Goal: Information Seeking & Learning: Learn about a topic

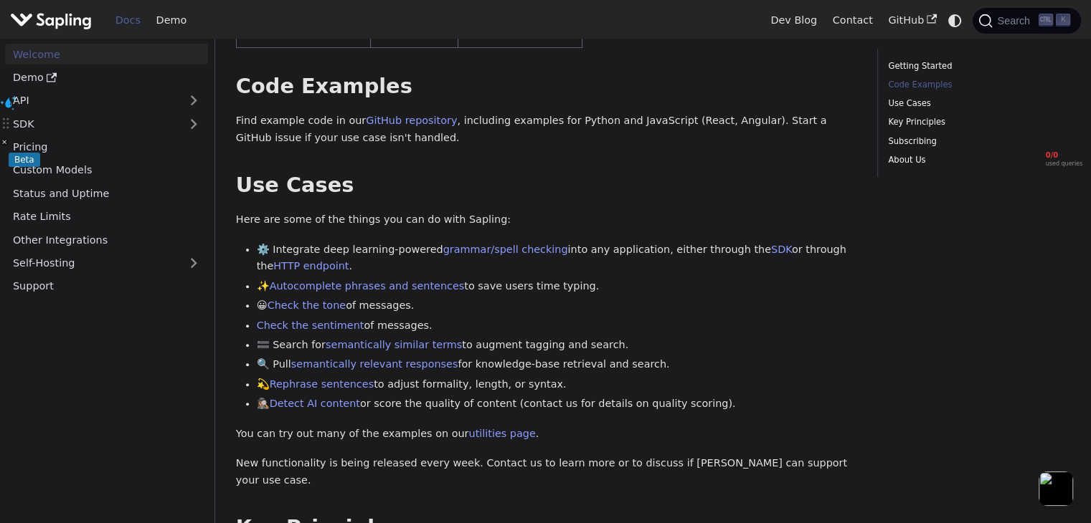
scroll to position [432, 0]
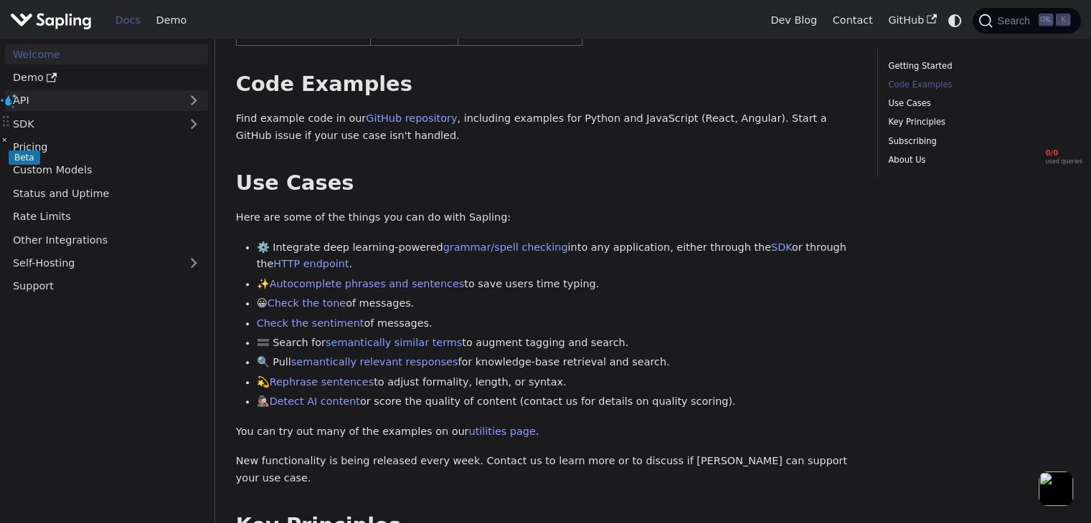
click at [99, 94] on link "API" at bounding box center [92, 100] width 174 height 21
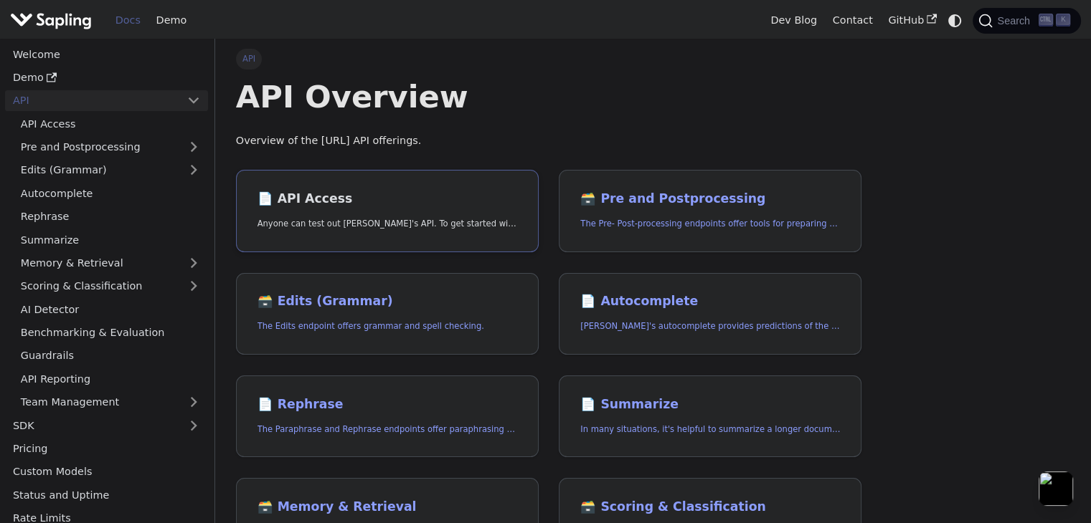
click at [300, 206] on h2 "📄️ API Access" at bounding box center [387, 199] width 260 height 16
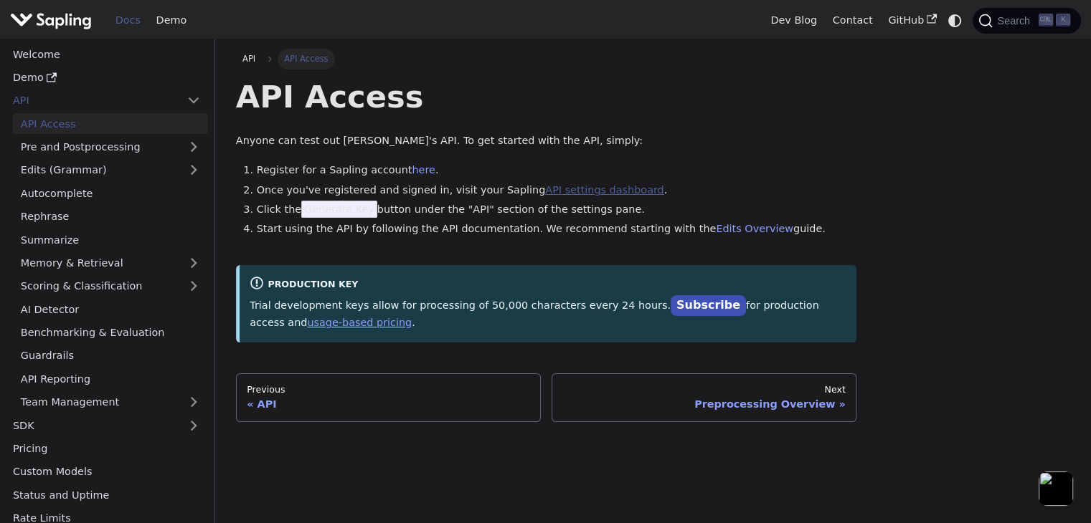
click at [545, 189] on link "API settings dashboard" at bounding box center [604, 189] width 118 height 11
click at [670, 305] on link "Subscribe" at bounding box center [707, 305] width 75 height 21
click at [348, 402] on div "API" at bounding box center [388, 404] width 283 height 13
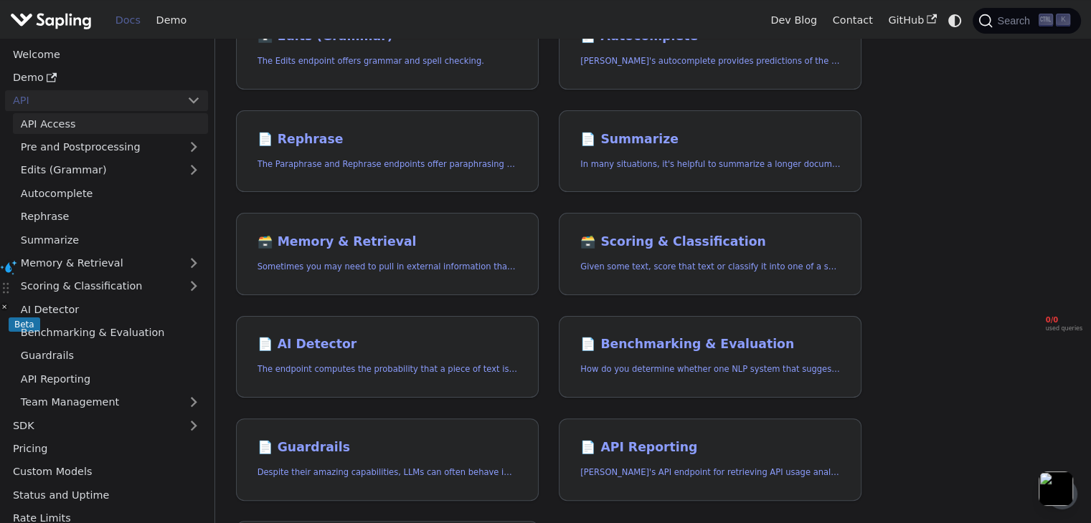
click at [52, 130] on link "API Access" at bounding box center [110, 123] width 195 height 21
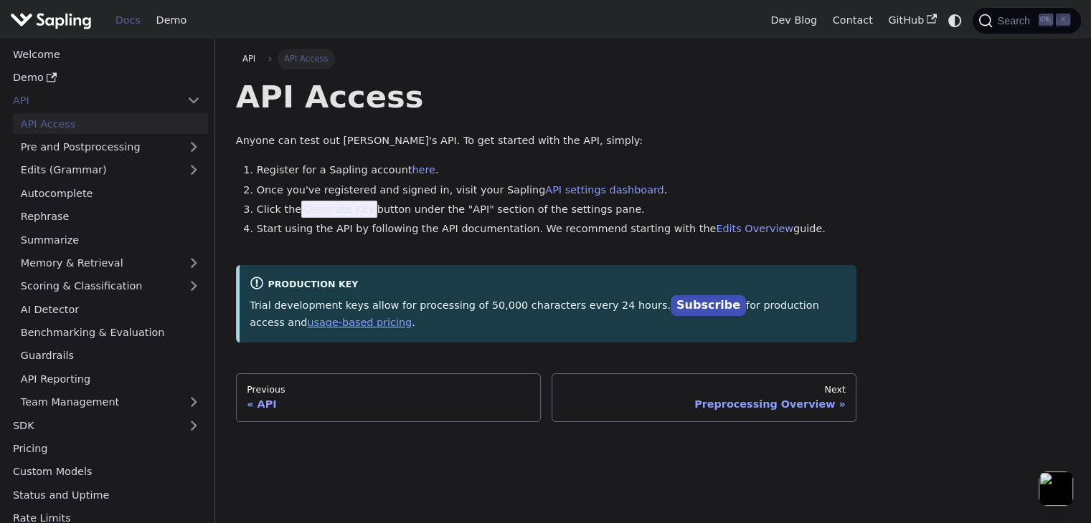
click at [338, 215] on span "Generate Key" at bounding box center [339, 209] width 76 height 17
drag, startPoint x: 301, startPoint y: 205, endPoint x: 362, endPoint y: 210, distance: 61.2
click at [362, 210] on span "Generate Key" at bounding box center [339, 209] width 76 height 17
copy span "Generate Key"
click at [442, 228] on li "Start using the API by following the API documentation. We recommend starting w…" at bounding box center [557, 229] width 600 height 17
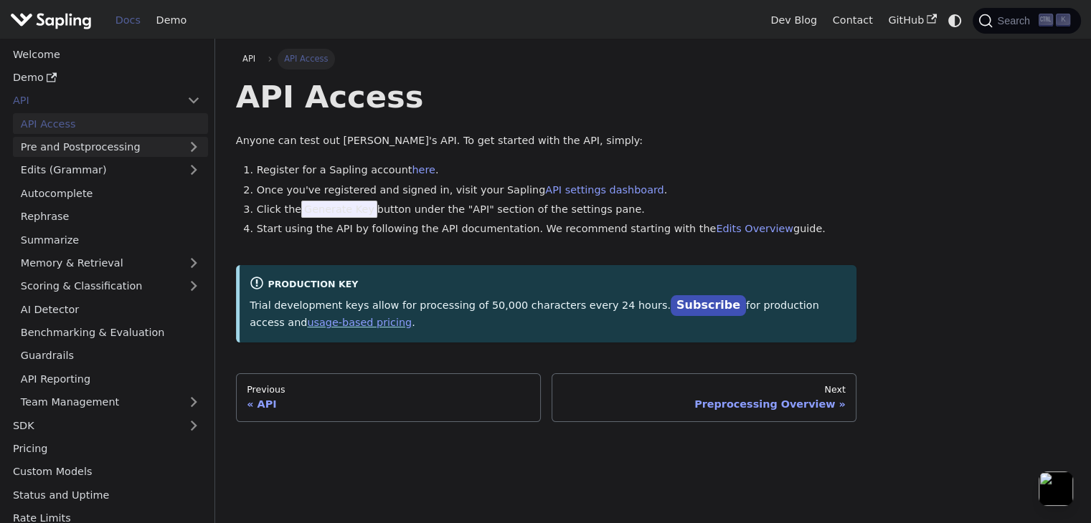
click at [77, 143] on link "Pre and Postprocessing" at bounding box center [110, 147] width 195 height 21
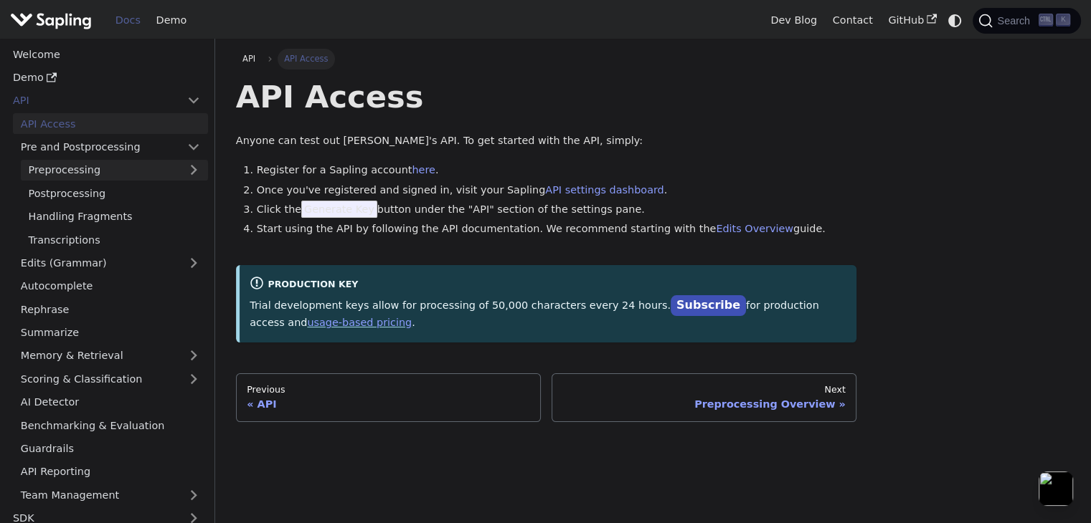
click at [75, 177] on link "Preprocessing" at bounding box center [114, 170] width 187 height 21
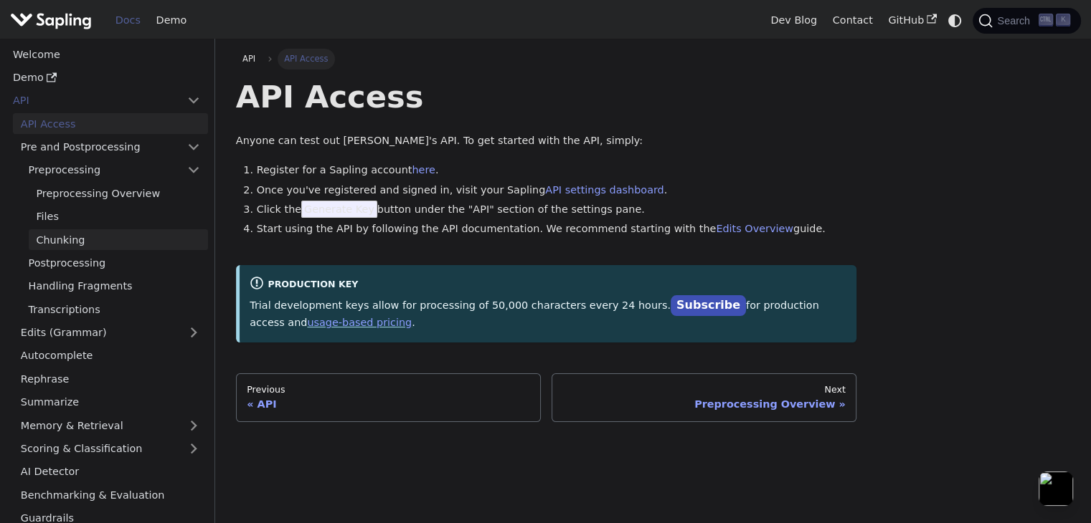
click at [75, 238] on link "Chunking" at bounding box center [118, 239] width 179 height 21
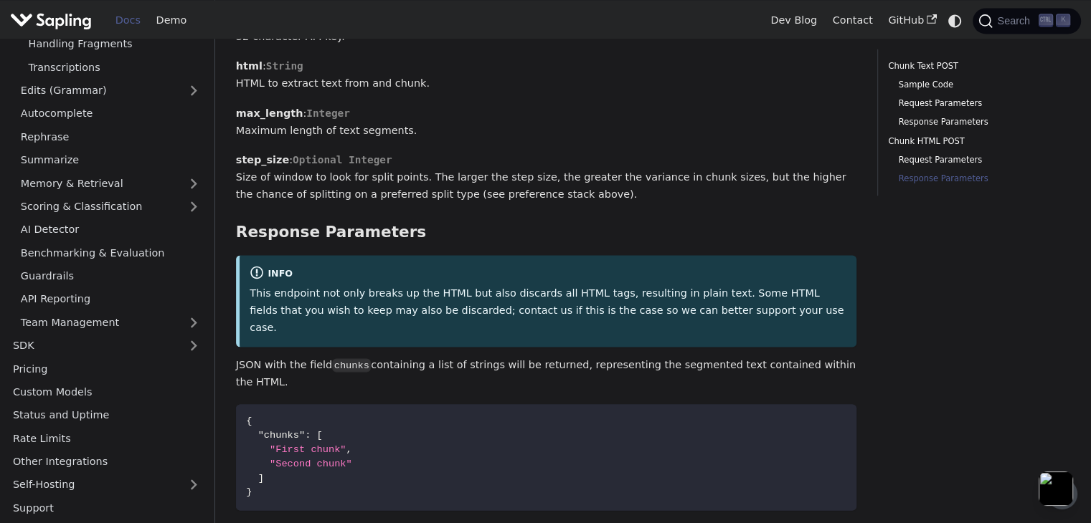
scroll to position [2160, 0]
click at [102, 289] on link "API Reporting" at bounding box center [110, 299] width 195 height 21
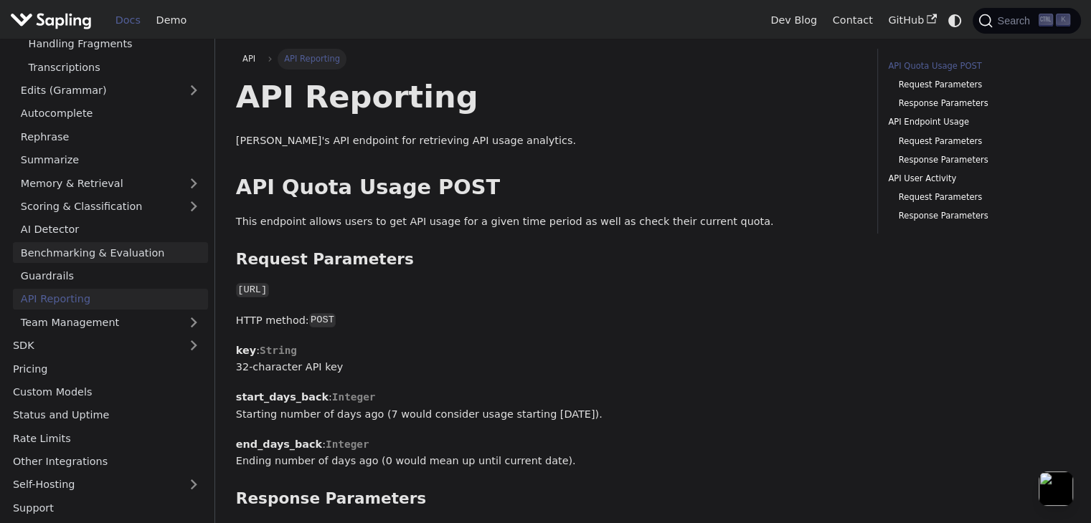
click at [118, 245] on link "Benchmarking & Evaluation" at bounding box center [110, 252] width 195 height 21
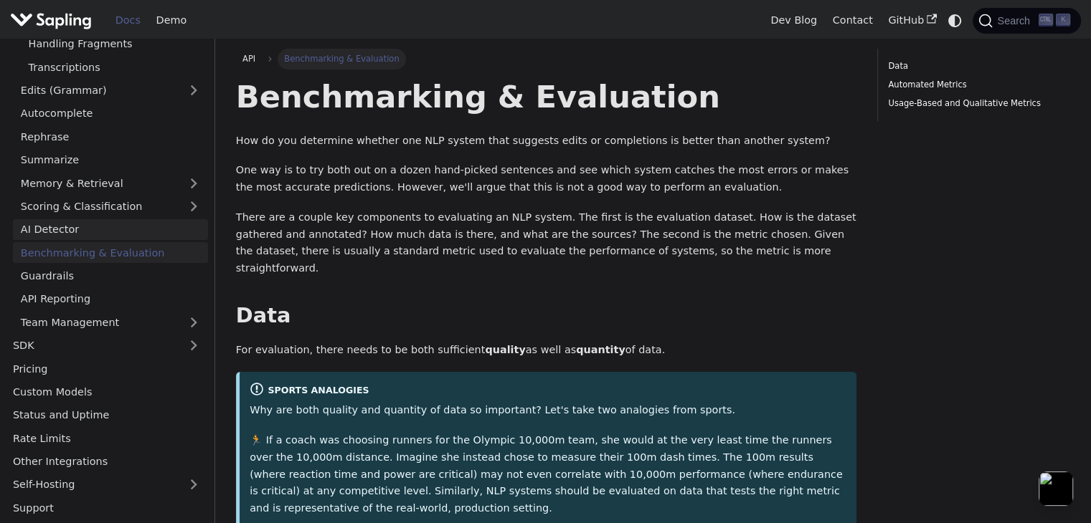
click at [138, 227] on link "AI Detector" at bounding box center [110, 229] width 195 height 21
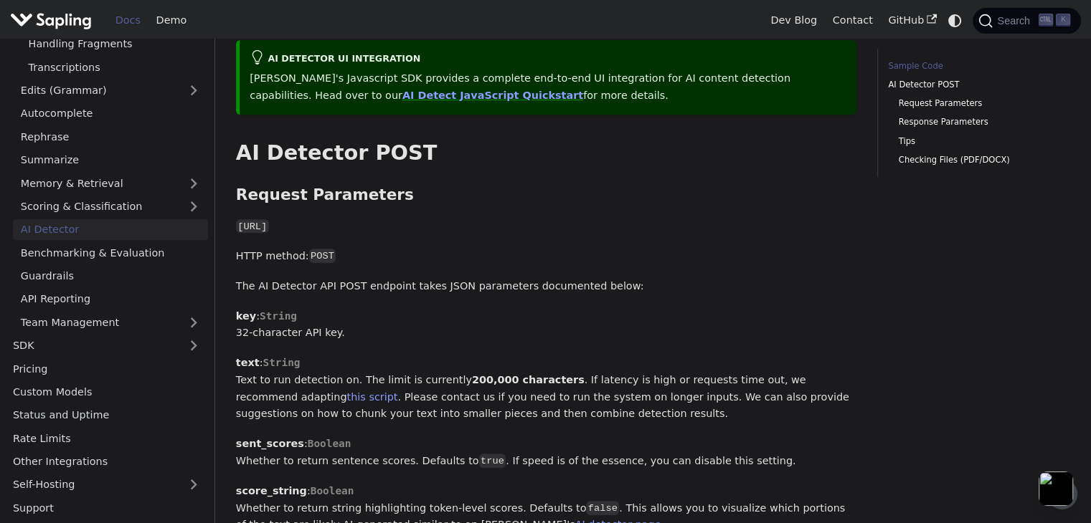
scroll to position [166, 0]
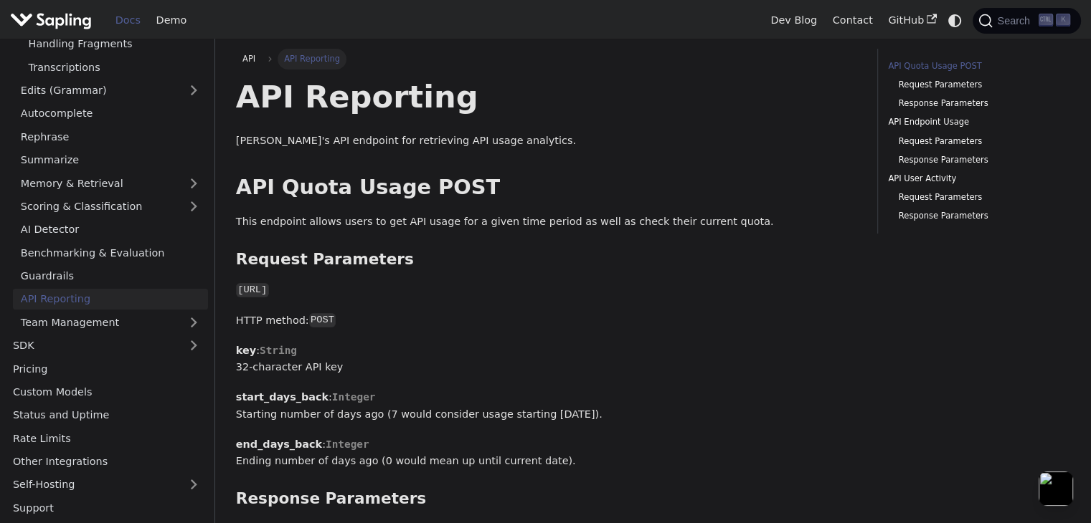
scroll to position [2160, 0]
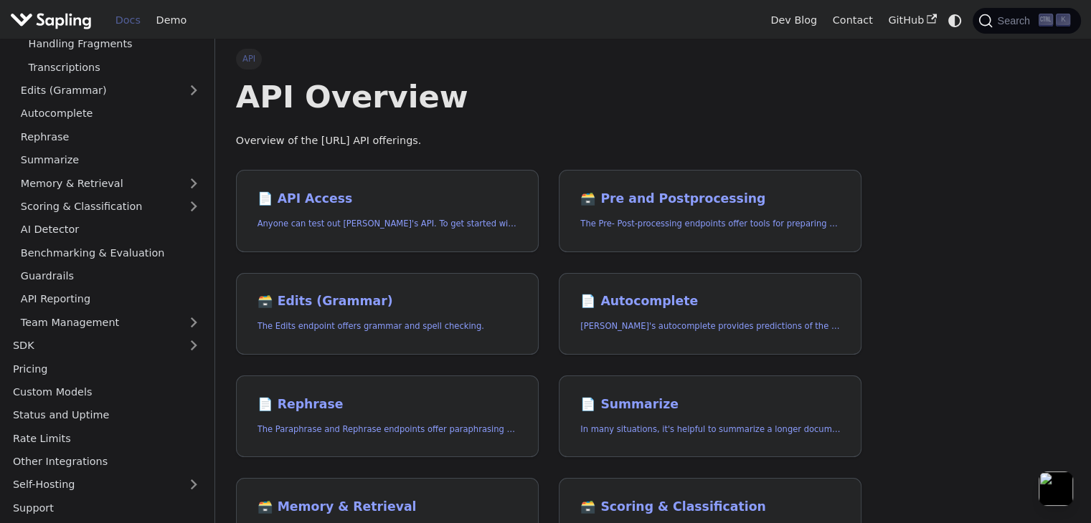
scroll to position [265, 0]
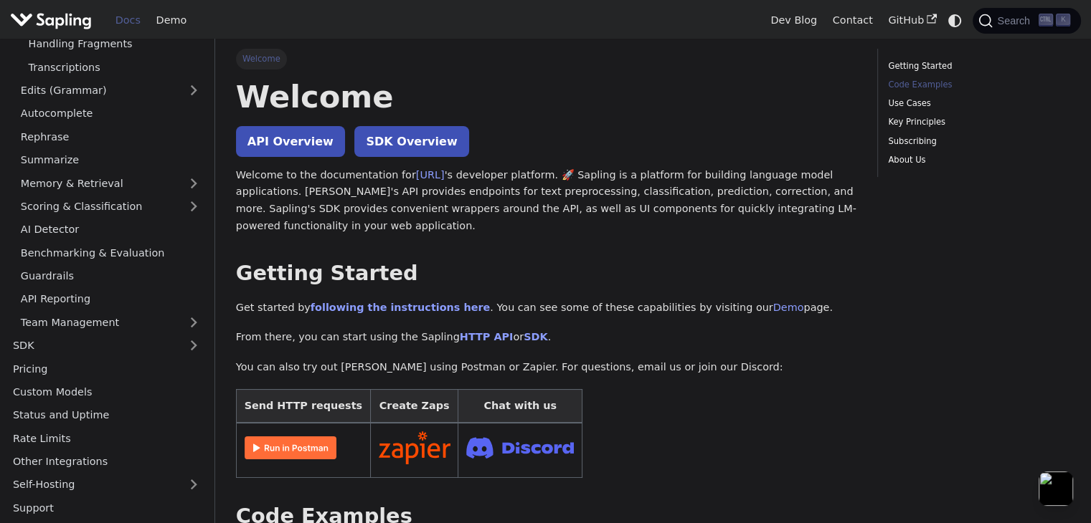
scroll to position [432, 0]
